Goal: Register for event/course

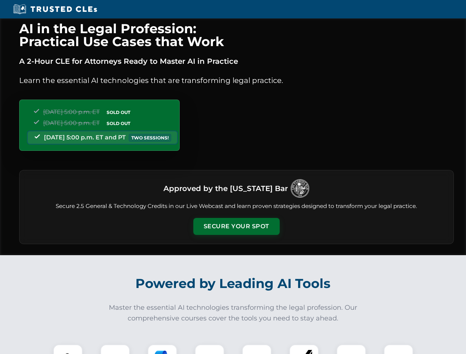
click at [236, 226] on button "Secure Your Spot" at bounding box center [236, 226] width 86 height 17
click at [68, 349] on img at bounding box center [67, 359] width 21 height 21
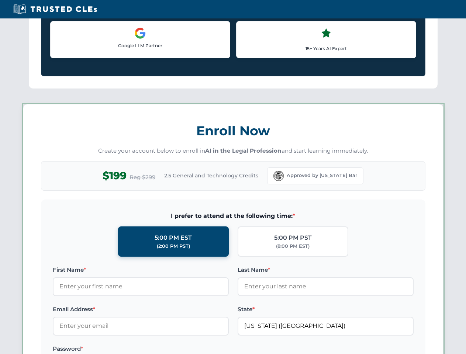
click at [162, 349] on label "Password *" at bounding box center [141, 349] width 176 height 9
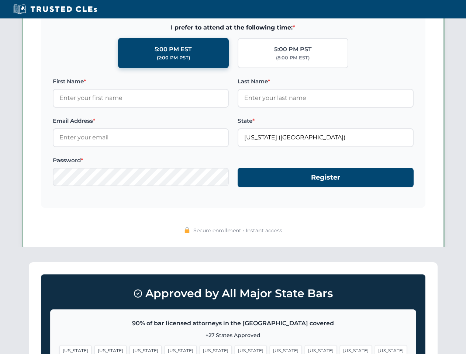
click at [340, 349] on span "[US_STATE]" at bounding box center [356, 350] width 32 height 11
